Goal: Task Accomplishment & Management: Manage account settings

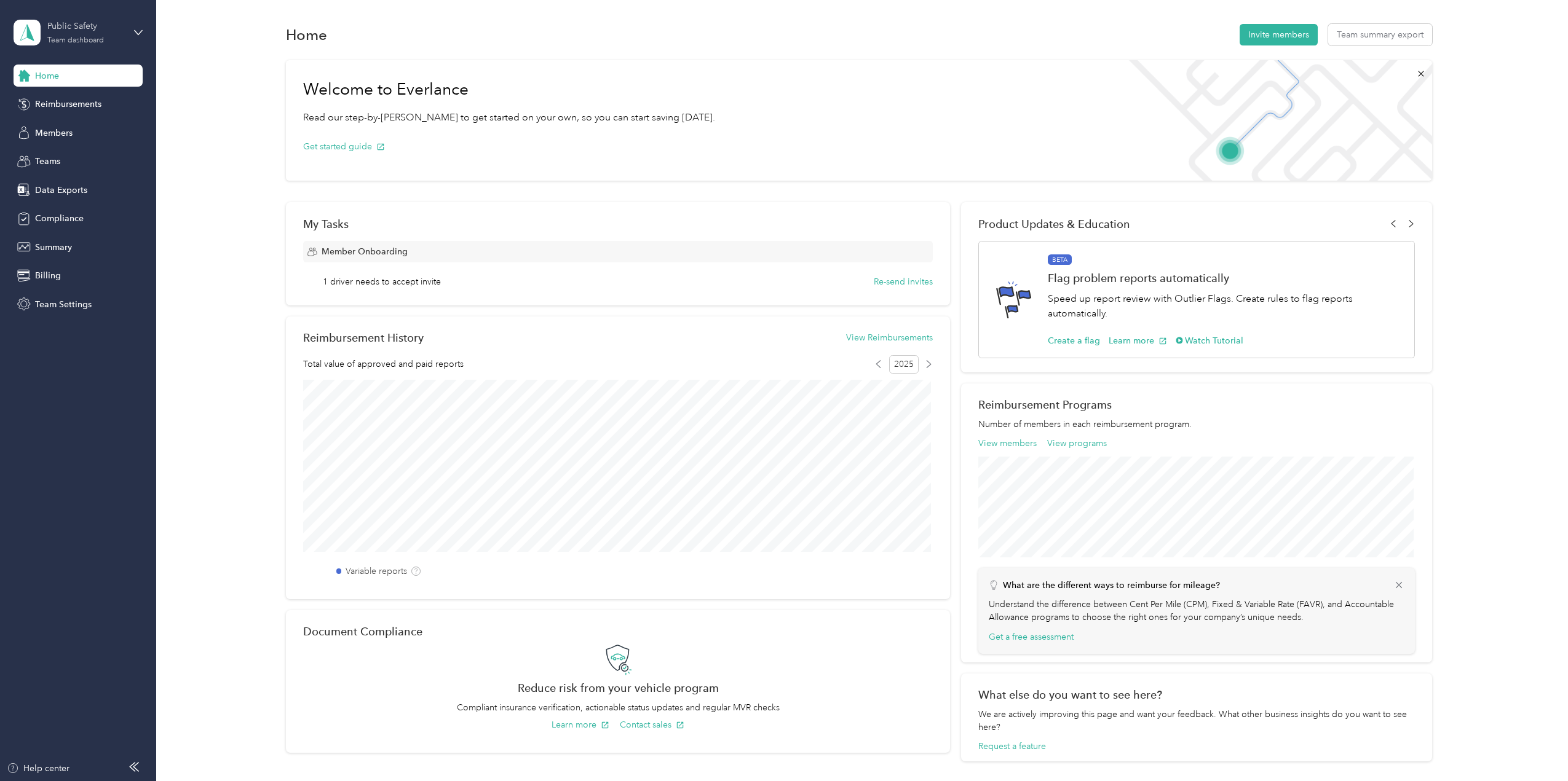
click at [116, 28] on div "Public Safety" at bounding box center [85, 25] width 76 height 13
click at [82, 127] on div "Personal dashboard" at bounding box center [63, 126] width 77 height 13
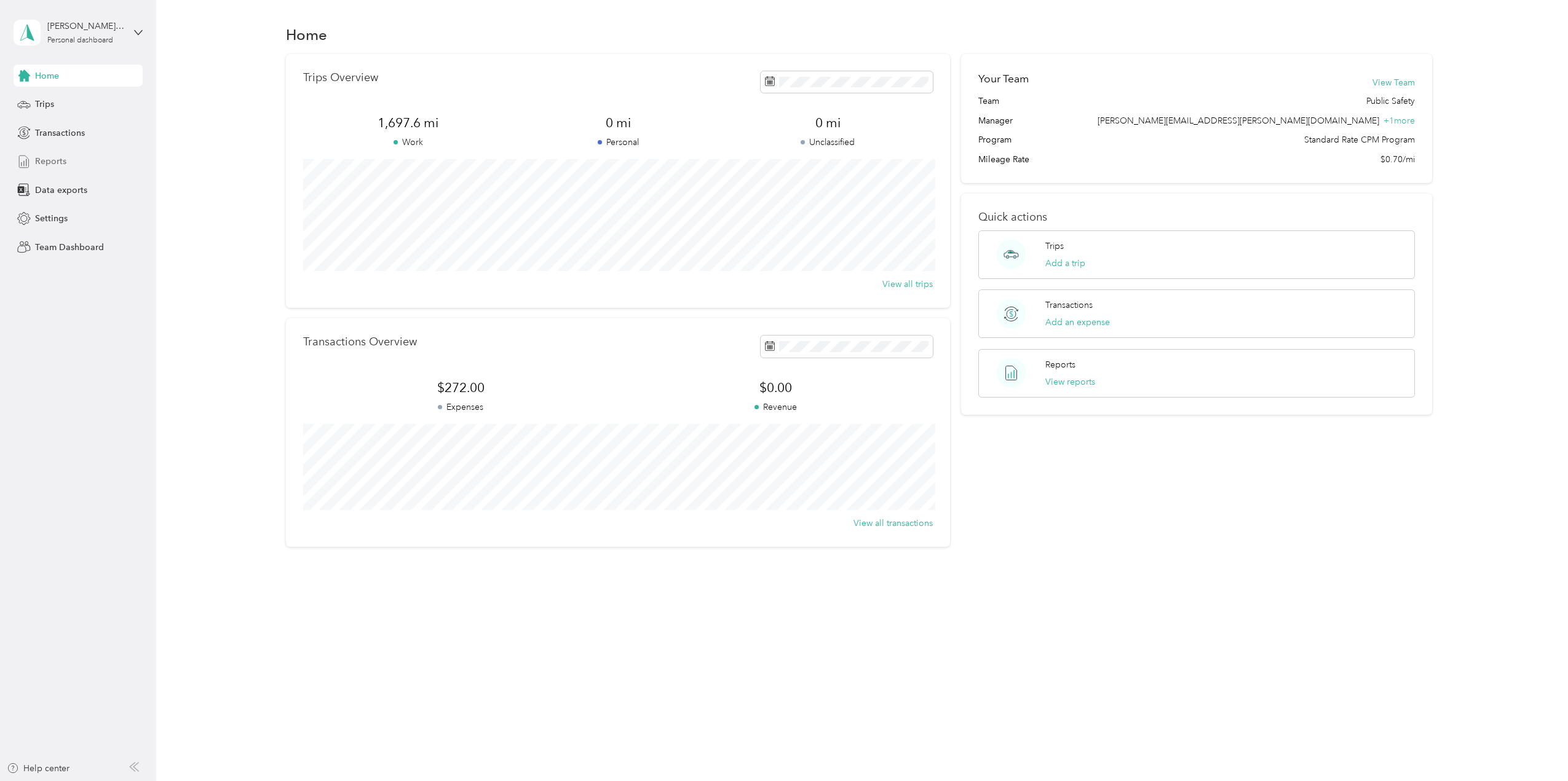
click at [50, 159] on span "Reports" at bounding box center [50, 160] width 31 height 13
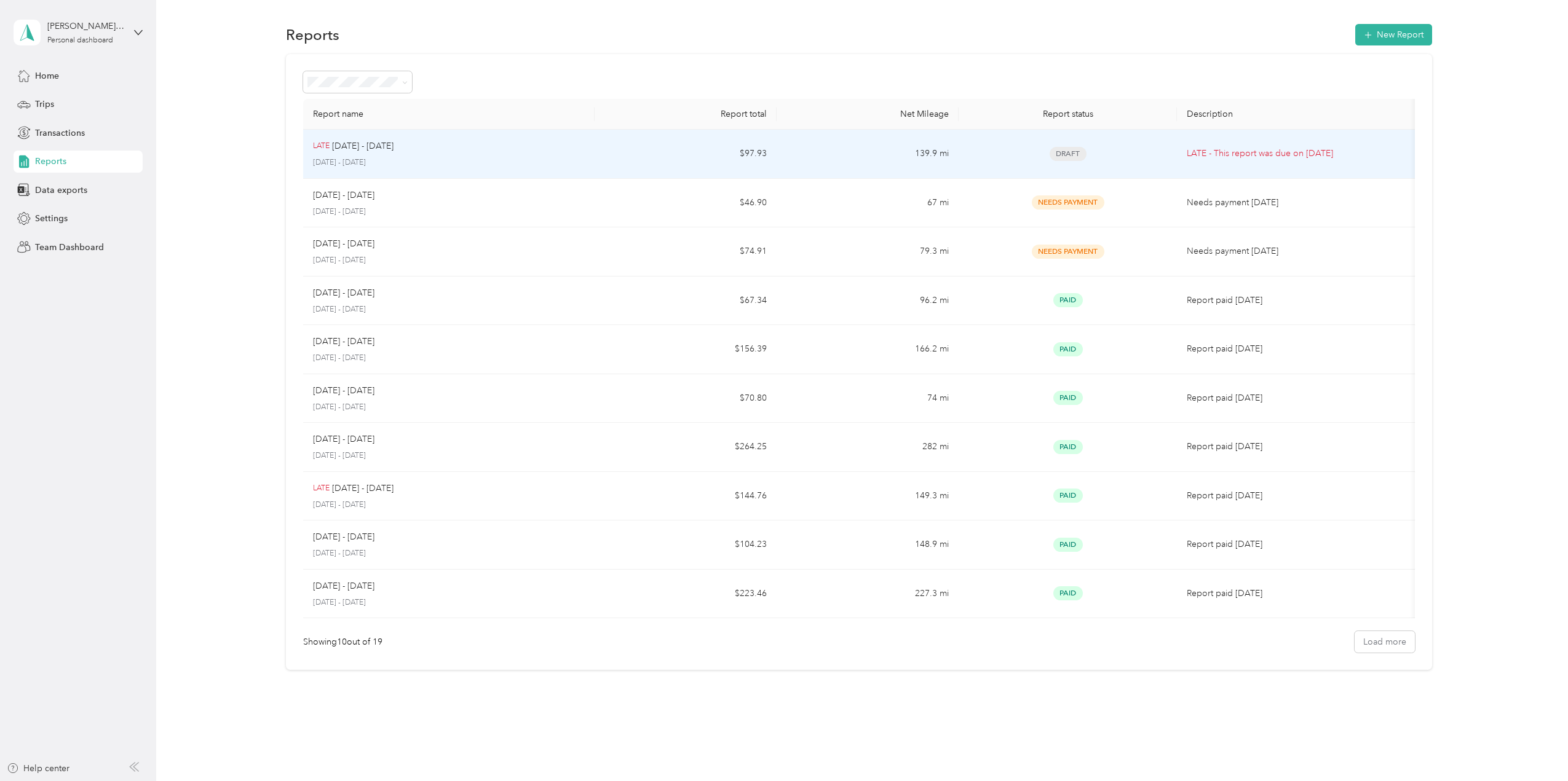
click at [627, 168] on td "$97.93" at bounding box center [685, 154] width 182 height 50
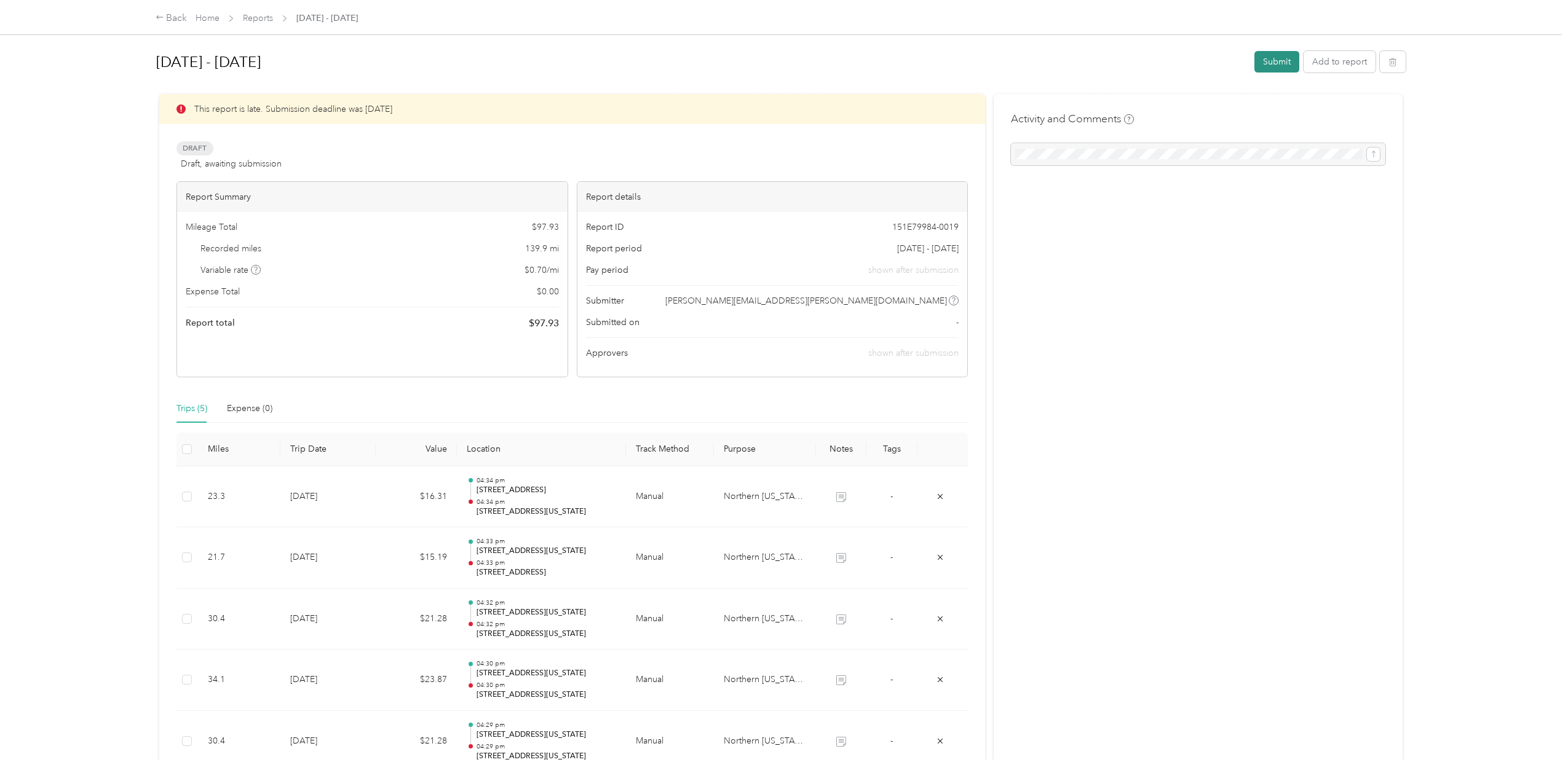
click at [1276, 66] on button "Submit" at bounding box center [1276, 62] width 45 height 22
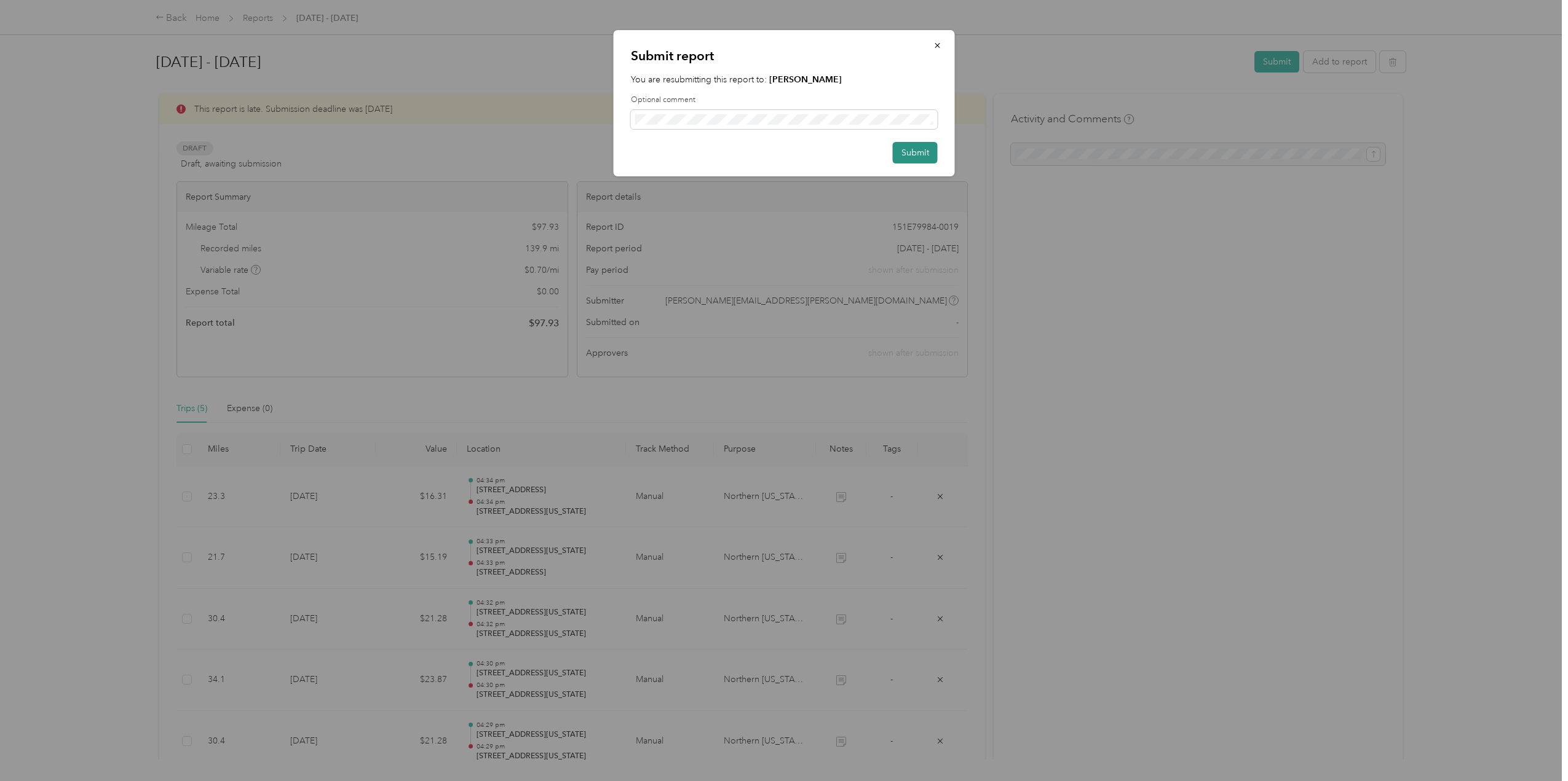
click at [915, 149] on button "Submit" at bounding box center [914, 153] width 45 height 22
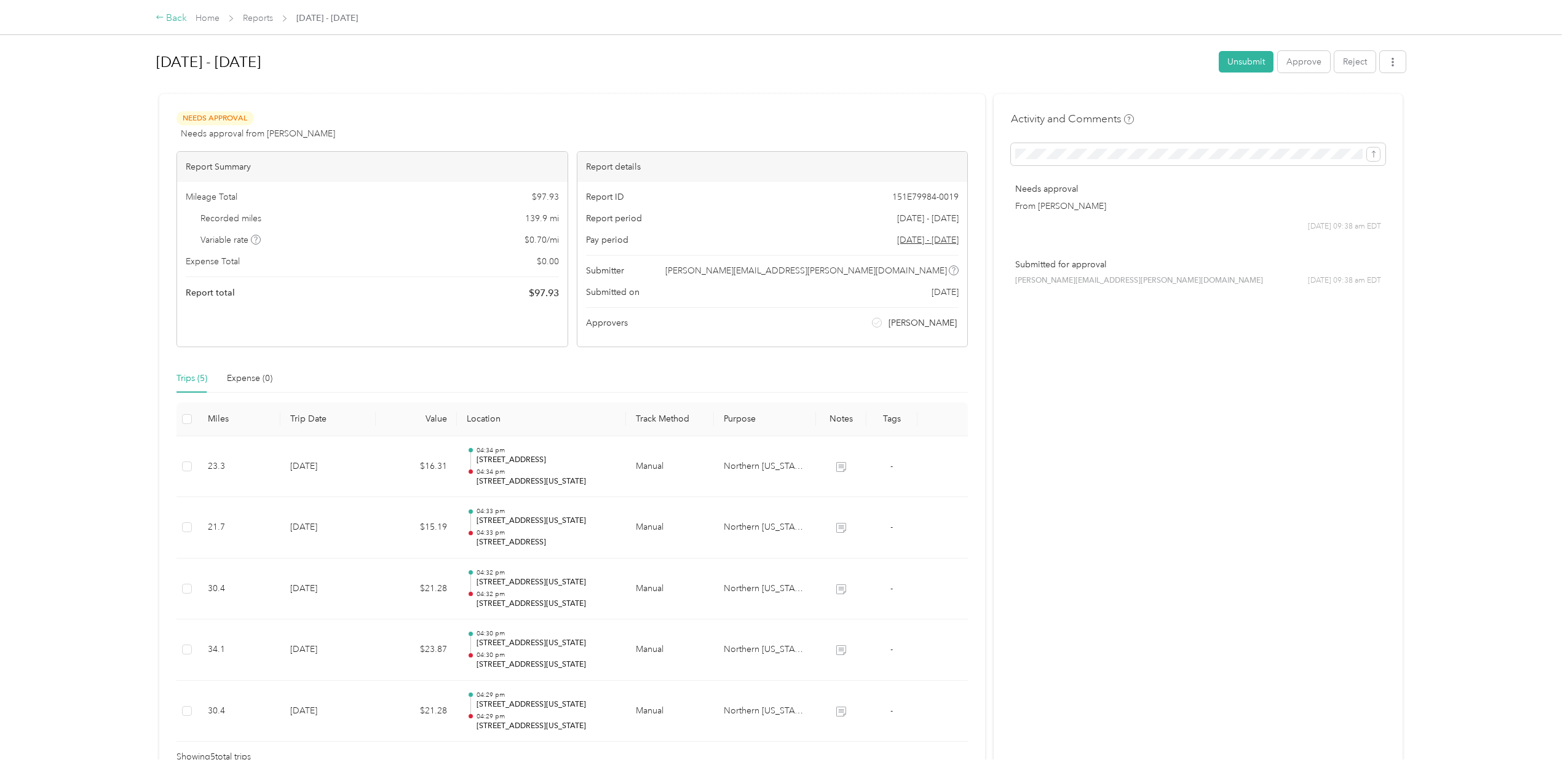
click at [158, 17] on icon at bounding box center [160, 17] width 7 height 3
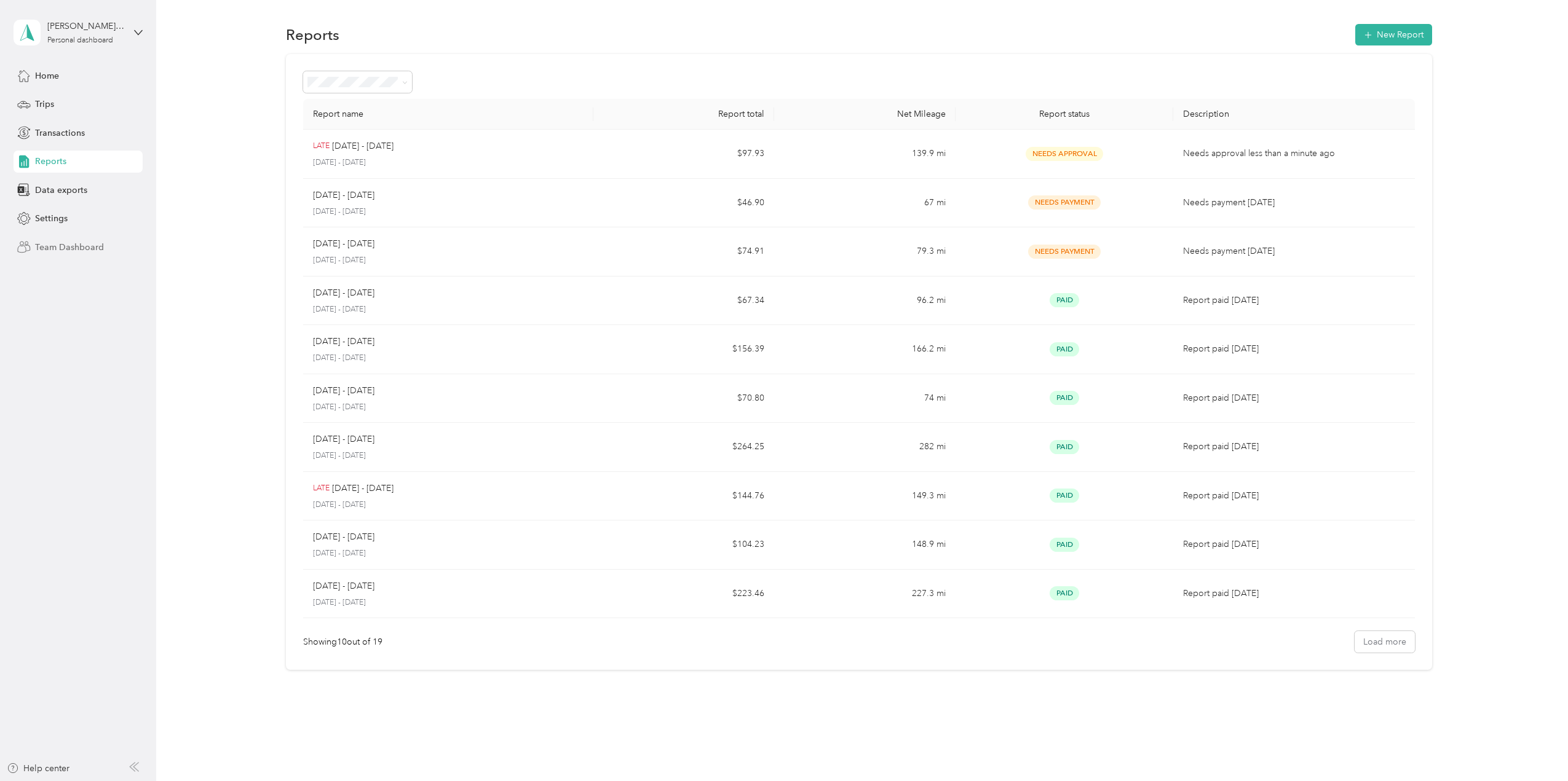
click at [77, 245] on span "Team Dashboard" at bounding box center [70, 247] width 69 height 13
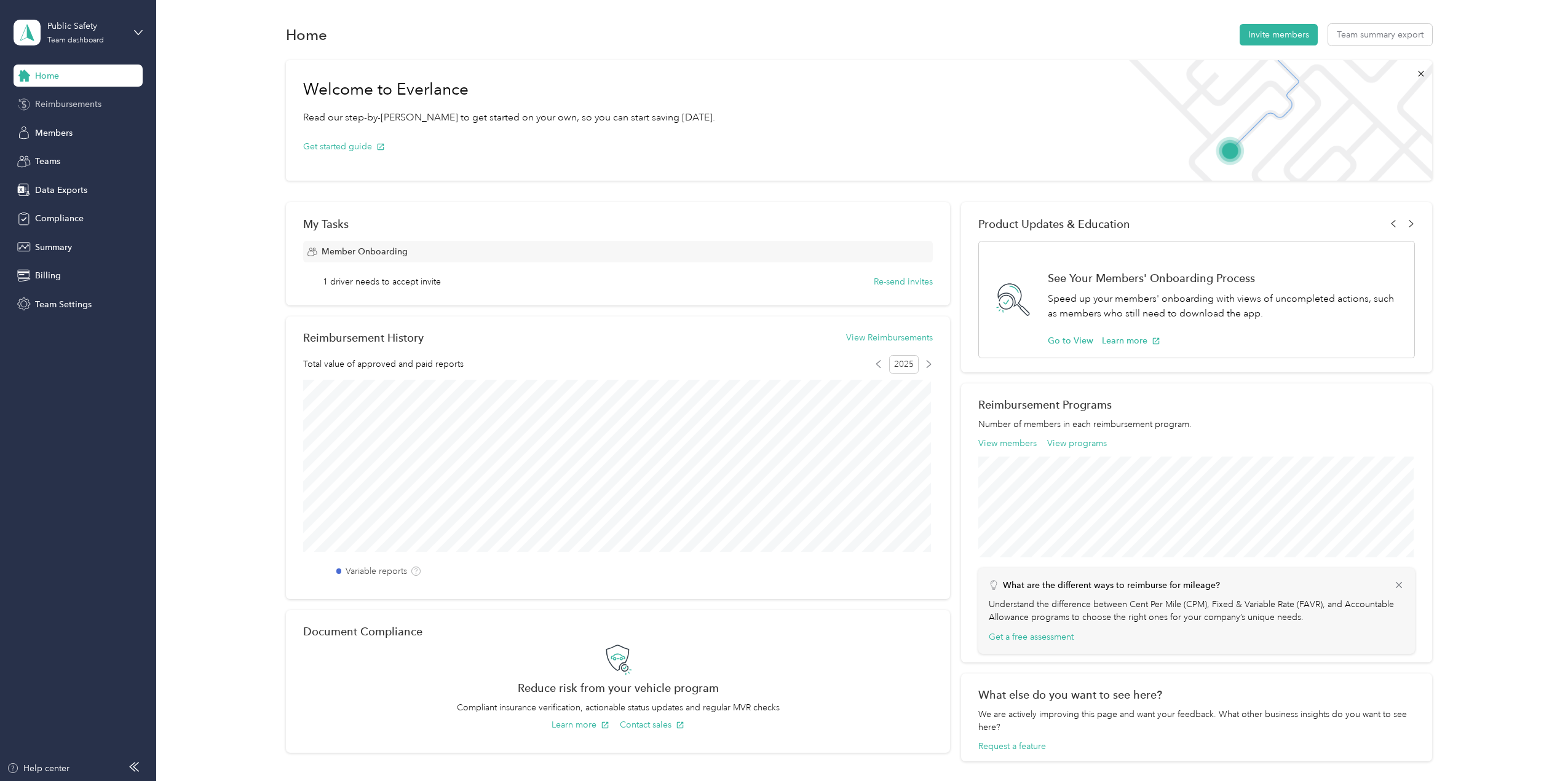
click at [54, 108] on span "Reimbursements" at bounding box center [68, 103] width 66 height 13
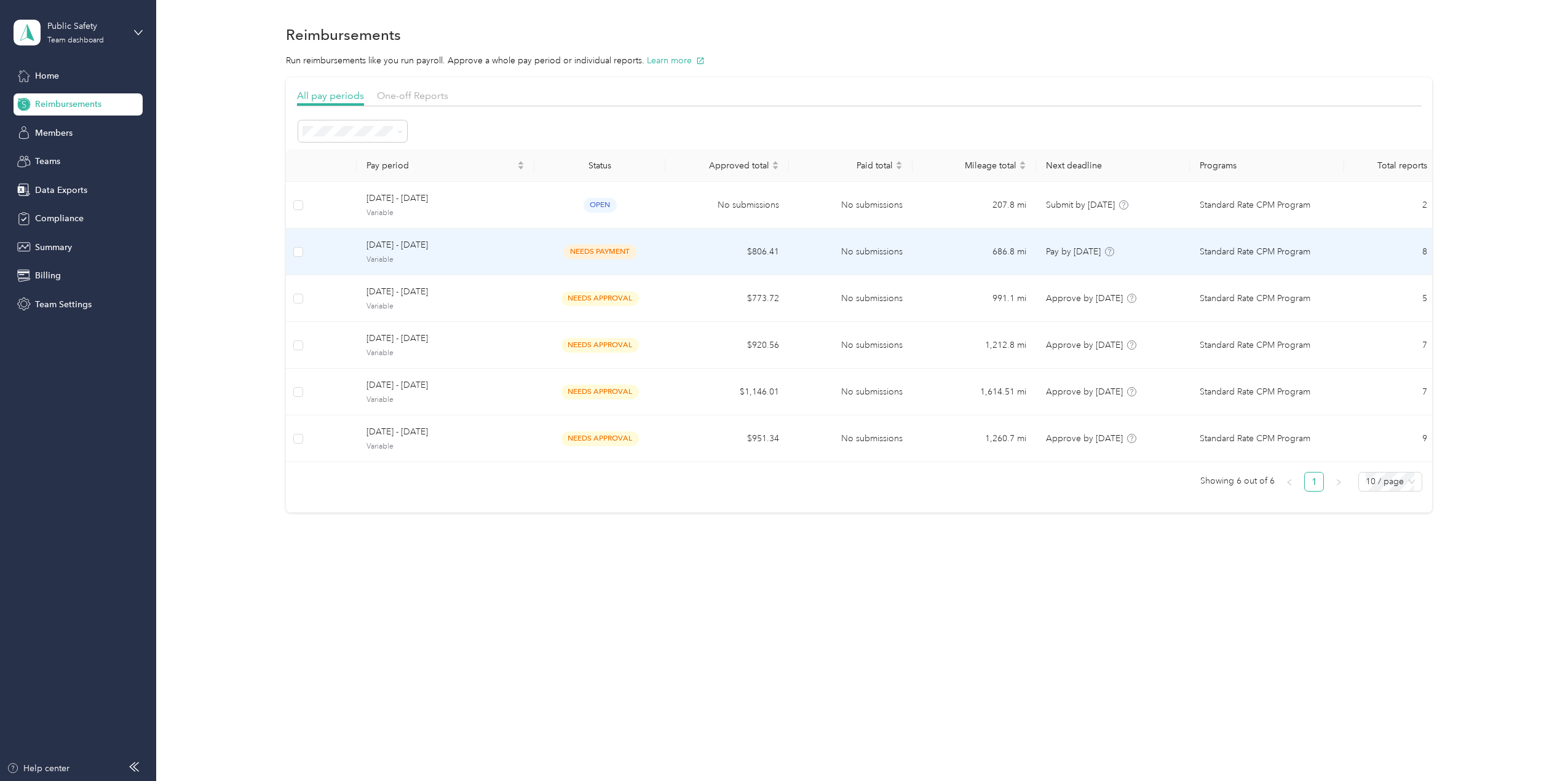
click at [460, 255] on span "Variable" at bounding box center [445, 259] width 158 height 11
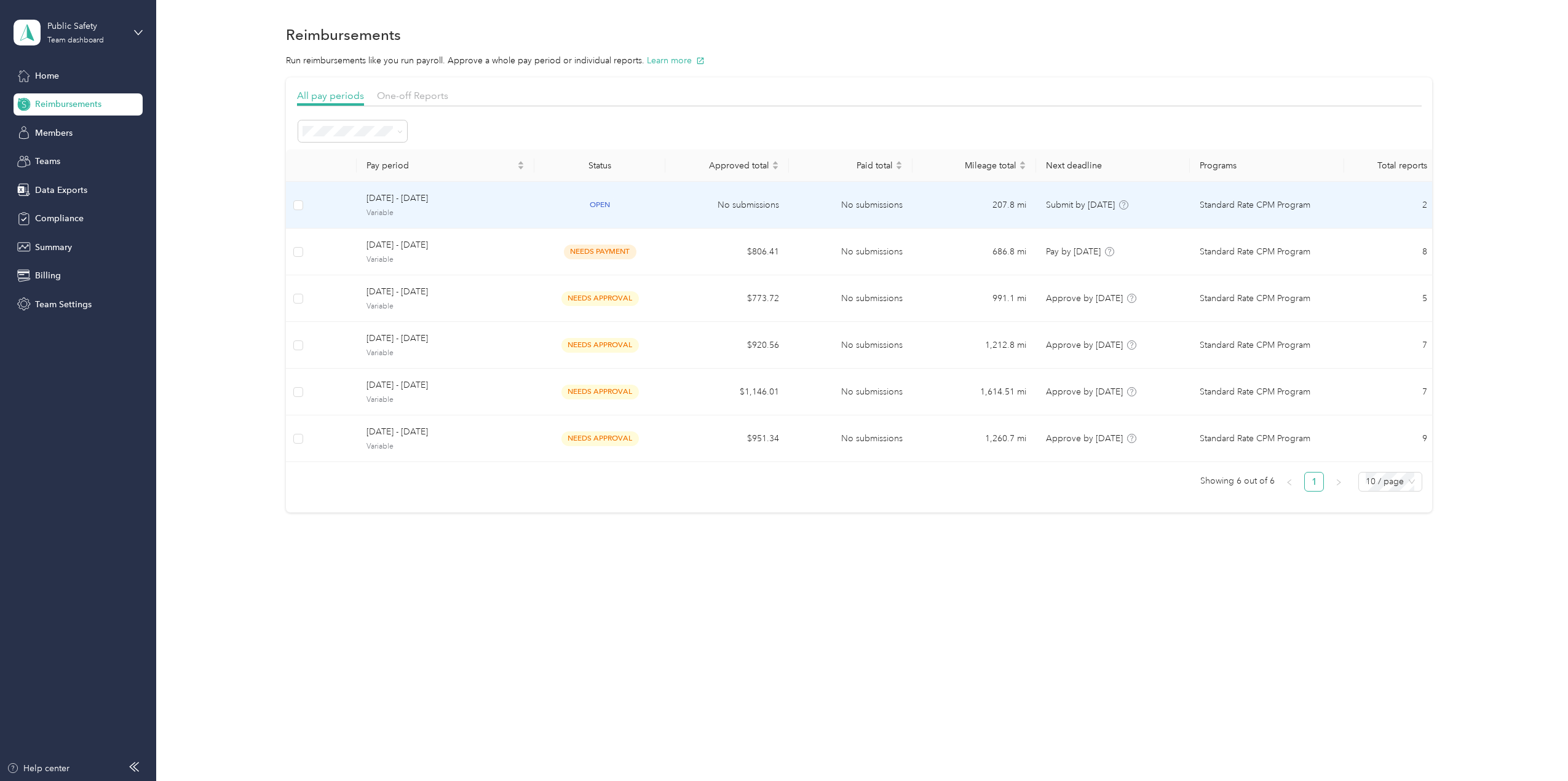
click at [507, 210] on span "Variable" at bounding box center [445, 212] width 158 height 11
